Goal: Navigation & Orientation: Find specific page/section

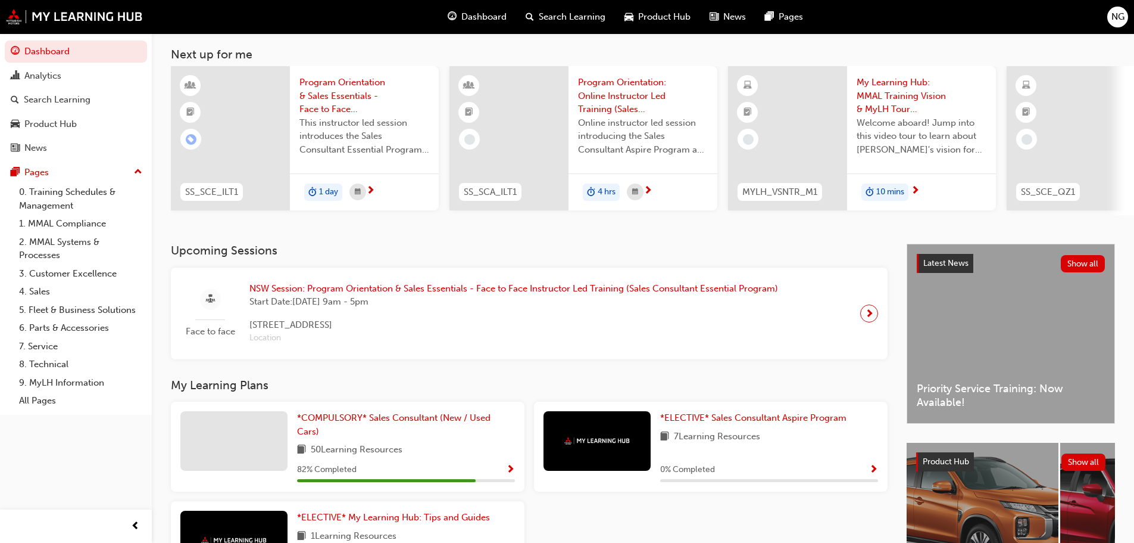
scroll to position [50, 0]
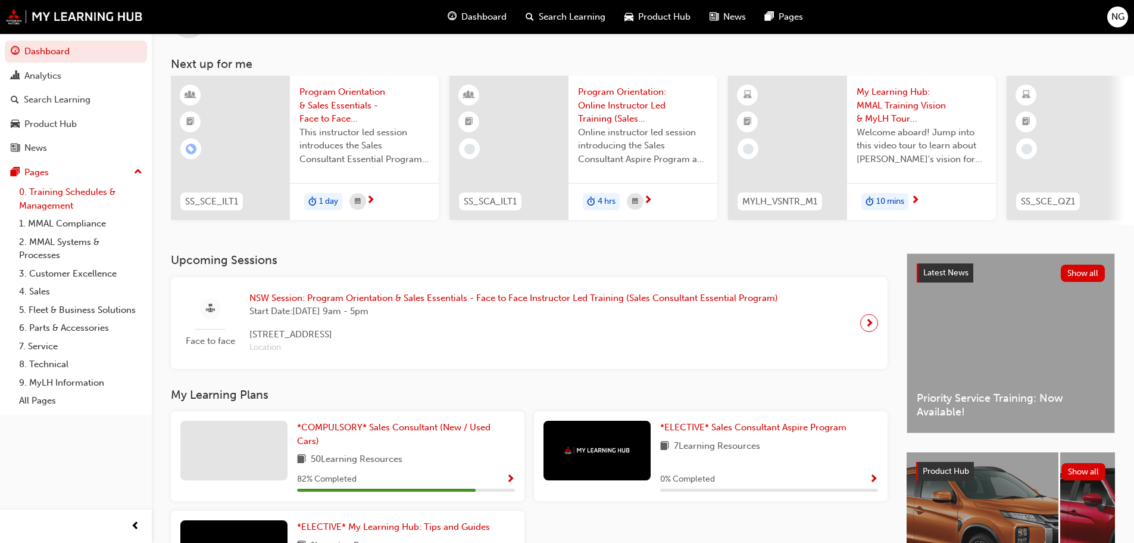
click at [73, 197] on link "0. Training Schedules & Management" at bounding box center [80, 199] width 133 height 32
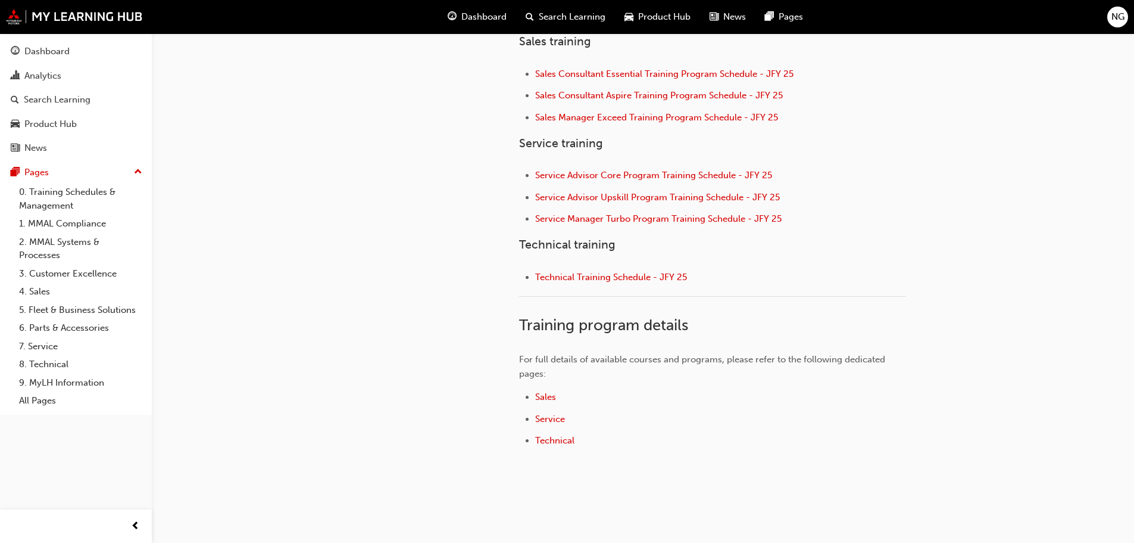
scroll to position [530, 0]
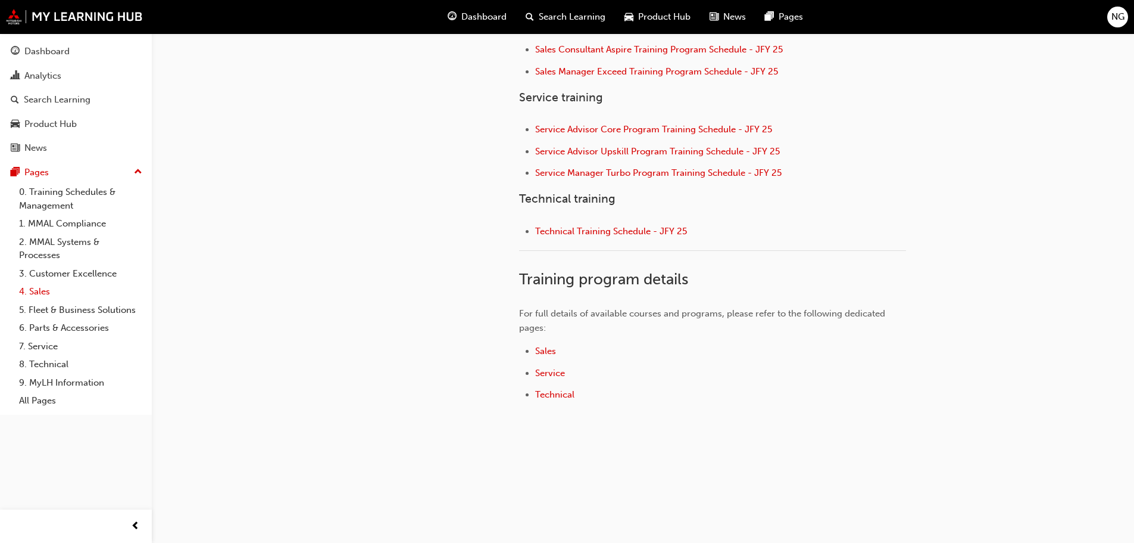
click at [45, 291] on link "4. Sales" at bounding box center [80, 291] width 133 height 18
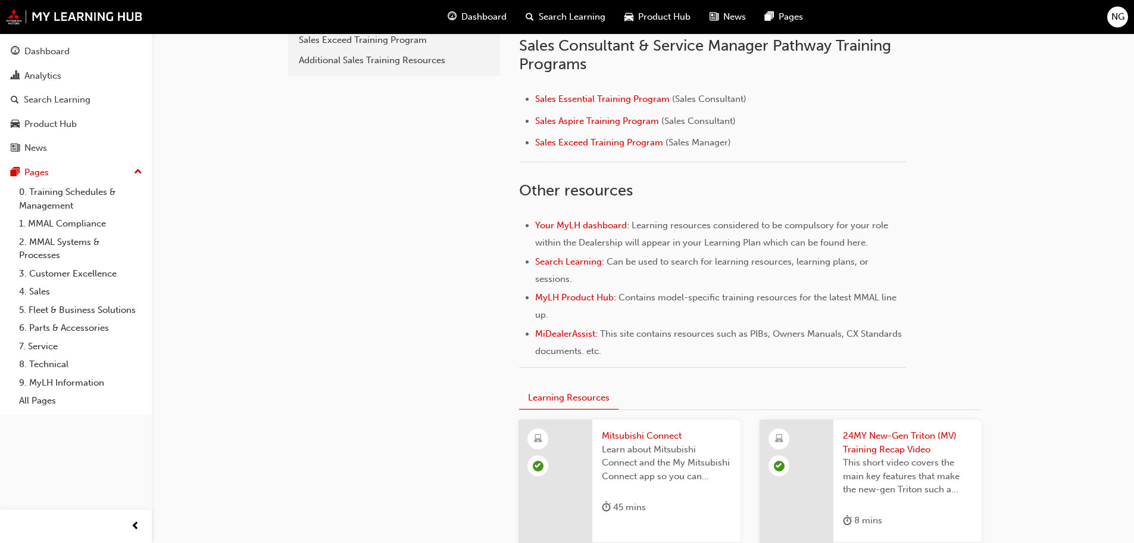
scroll to position [353, 0]
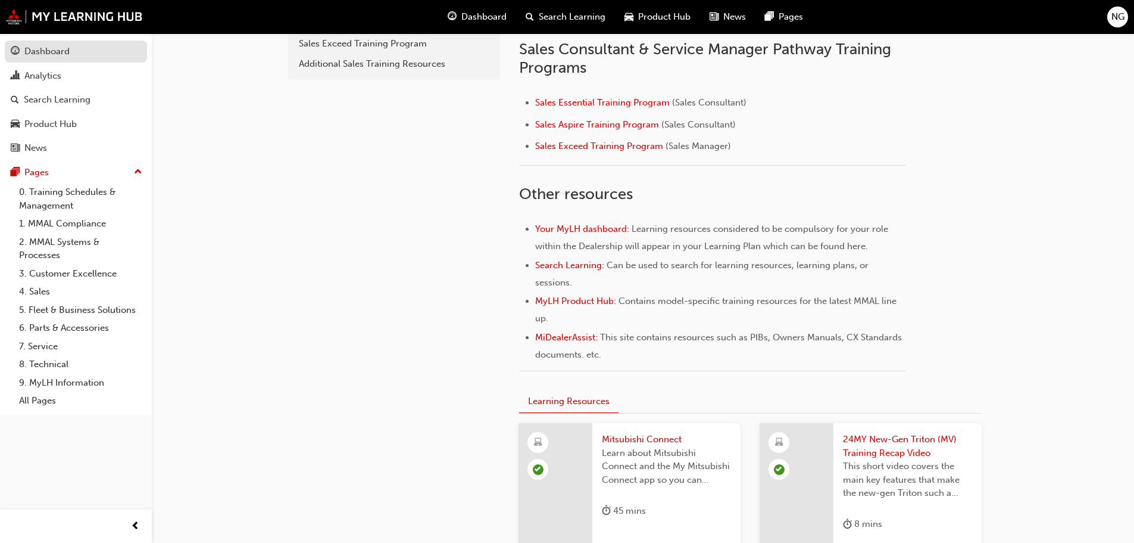
click at [29, 60] on link "Dashboard" at bounding box center [76, 51] width 142 height 22
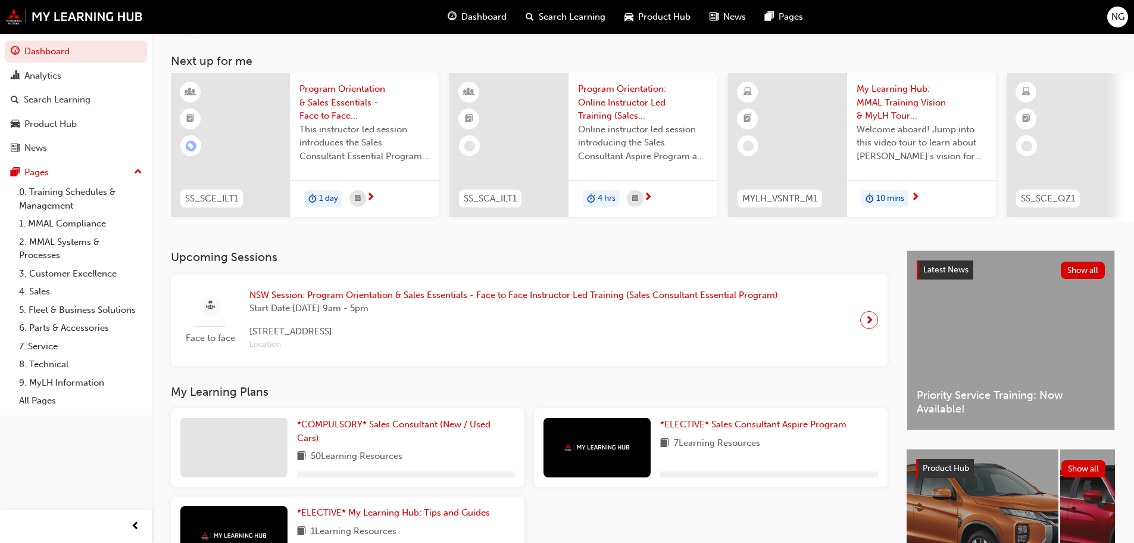
scroll to position [119, 0]
